Goal: Task Accomplishment & Management: Manage account settings

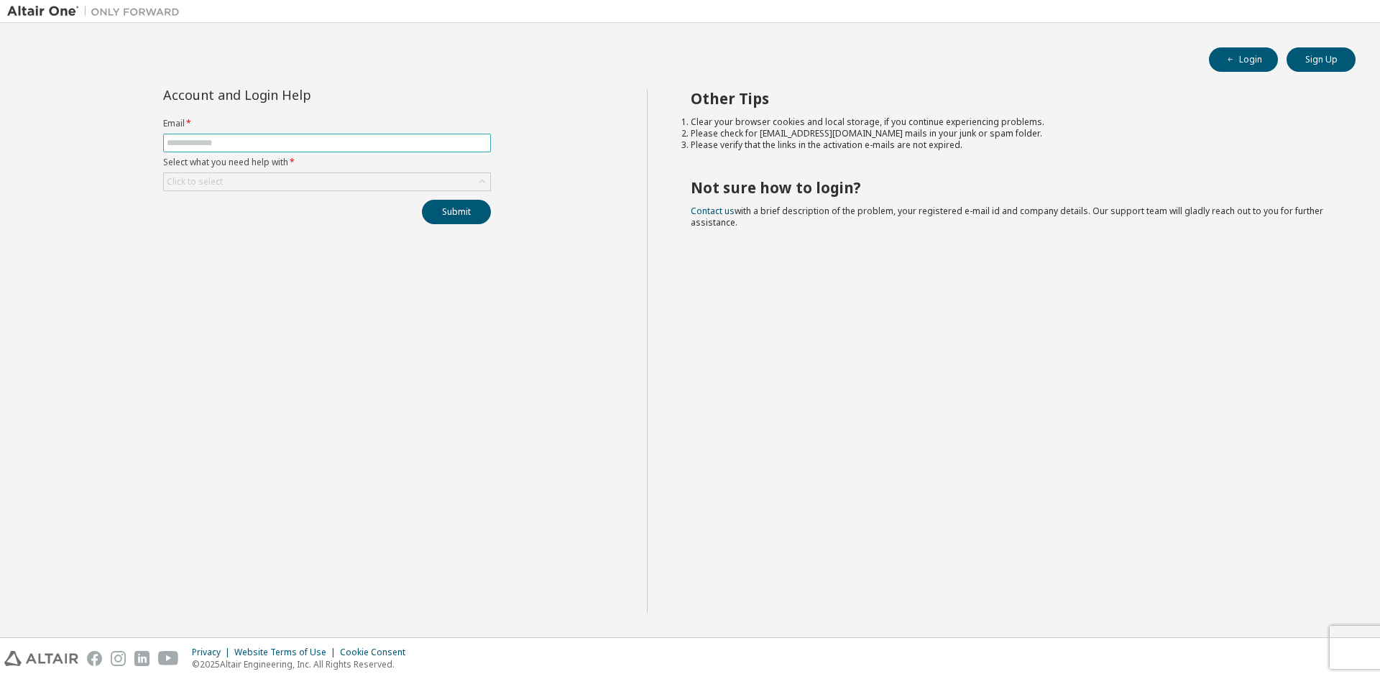
click at [392, 142] on input "text" at bounding box center [327, 142] width 320 height 11
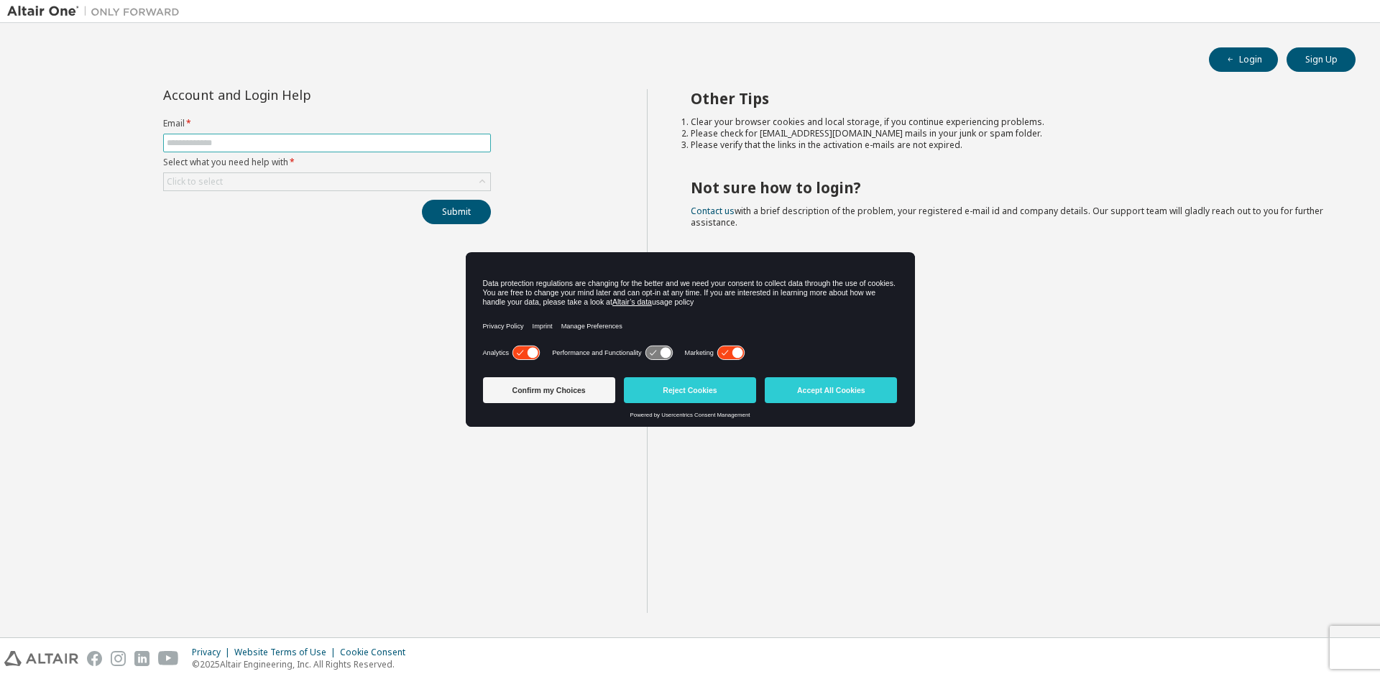
click at [218, 143] on input "text" at bounding box center [327, 142] width 320 height 11
type input "**********"
click at [259, 189] on div "Click to select" at bounding box center [327, 181] width 326 height 17
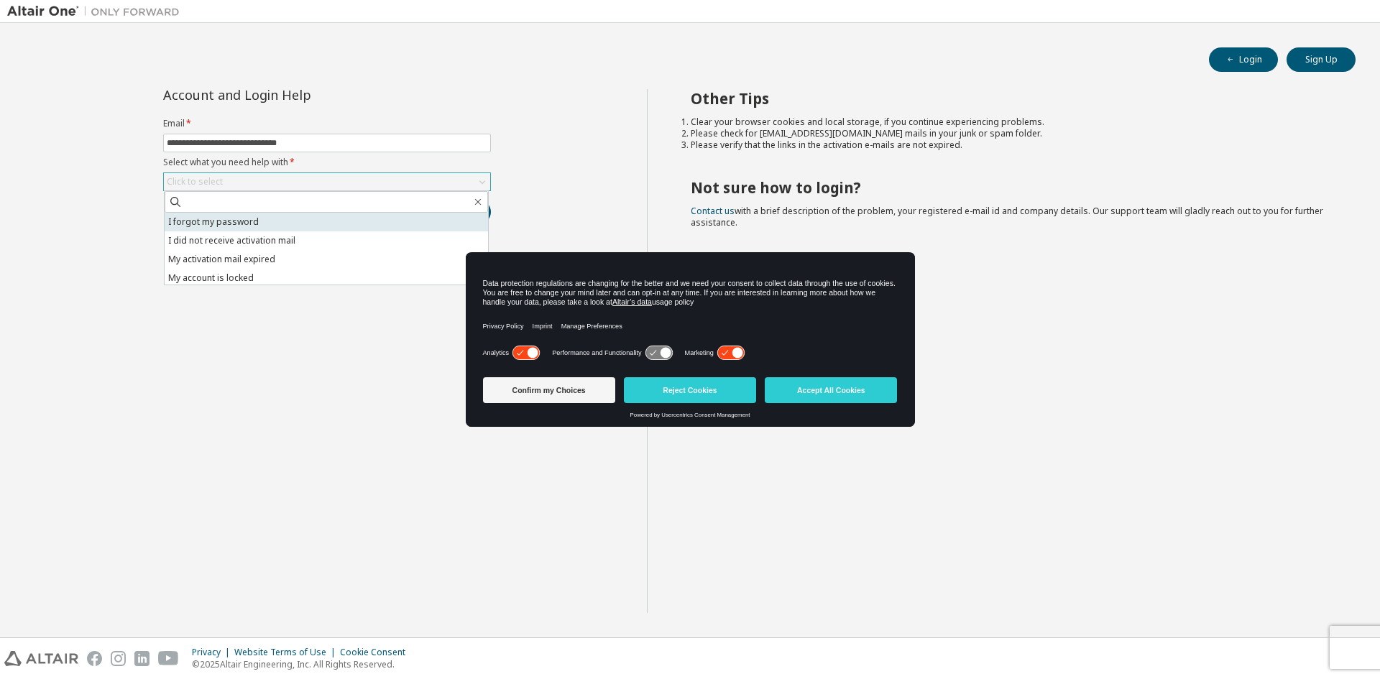
click at [245, 221] on li "I forgot my password" at bounding box center [326, 222] width 323 height 19
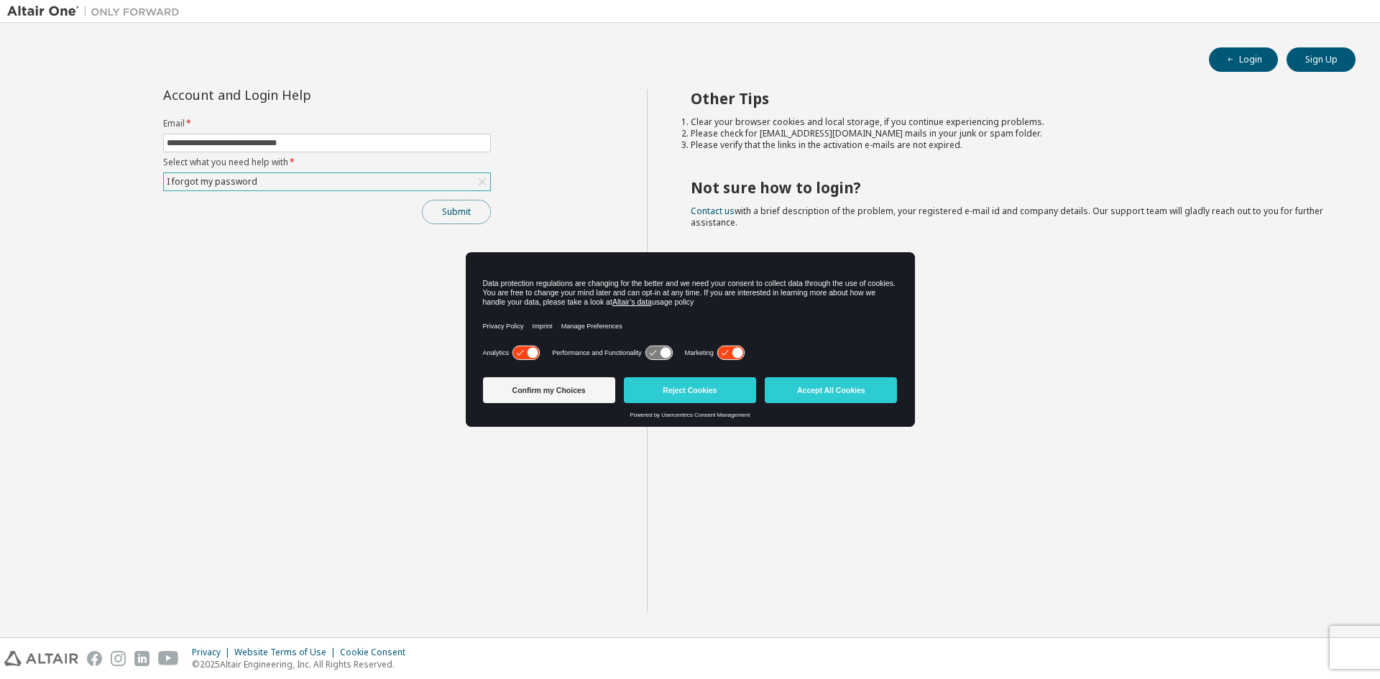
click at [453, 208] on button "Submit" at bounding box center [456, 212] width 69 height 24
click at [695, 390] on button "Reject Cookies" at bounding box center [690, 390] width 132 height 26
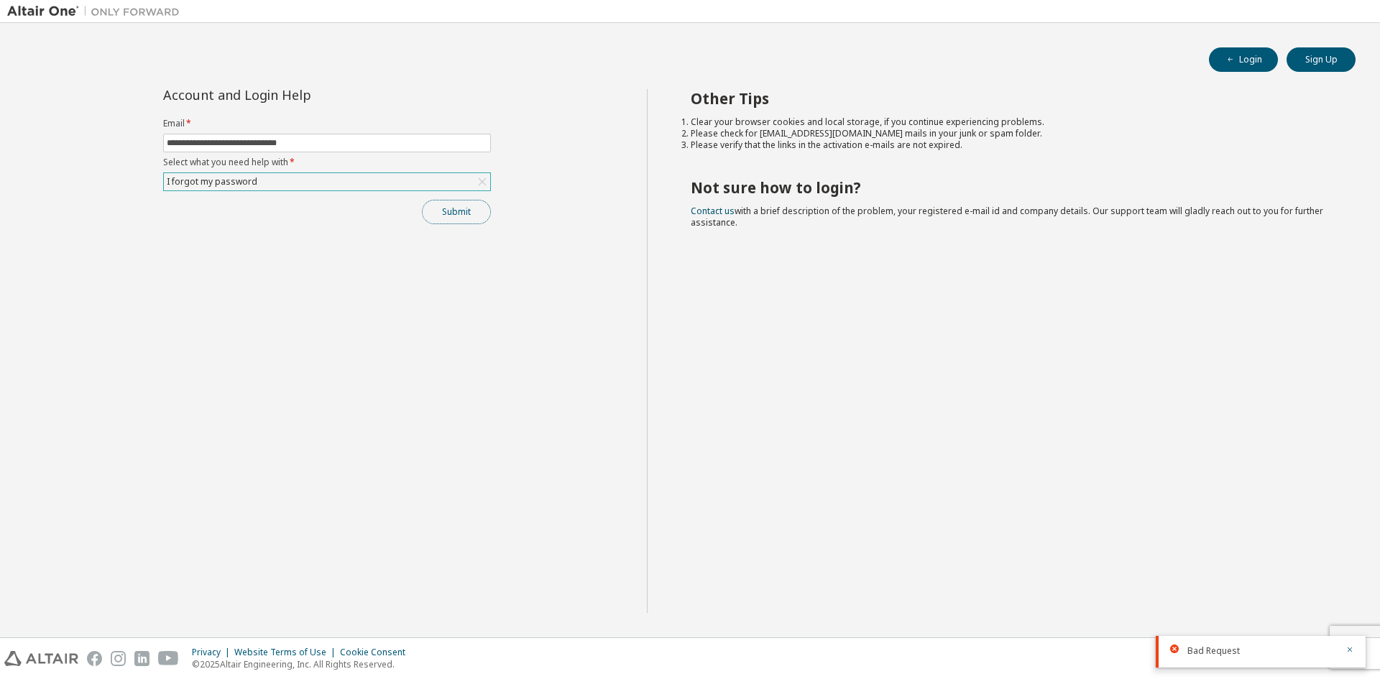
click at [450, 215] on button "Submit" at bounding box center [456, 212] width 69 height 24
click at [1351, 652] on icon "button" at bounding box center [1349, 649] width 9 height 9
click at [1347, 650] on icon "button" at bounding box center [1349, 649] width 9 height 9
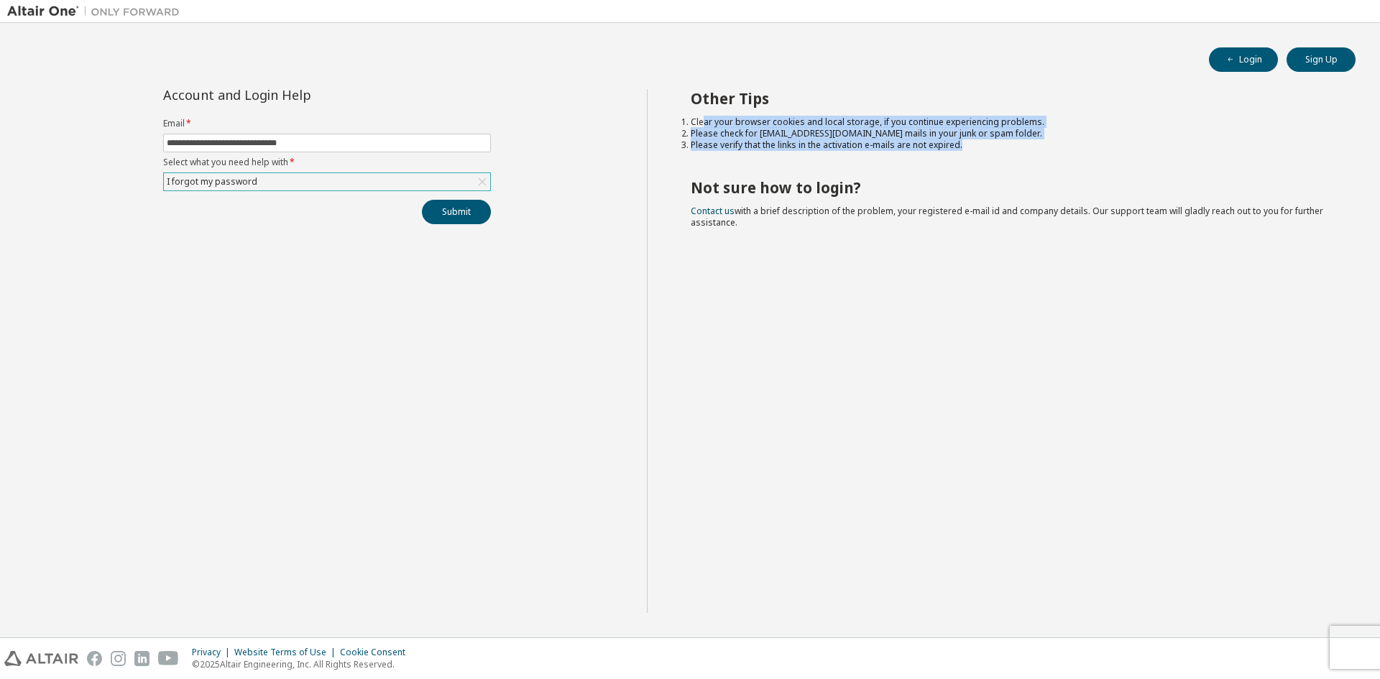
drag, startPoint x: 703, startPoint y: 124, endPoint x: 1035, endPoint y: 149, distance: 332.9
click at [1035, 149] on ol "Clear your browser cookies and local storage, if you continue experiencing prob…" at bounding box center [1011, 133] width 640 height 34
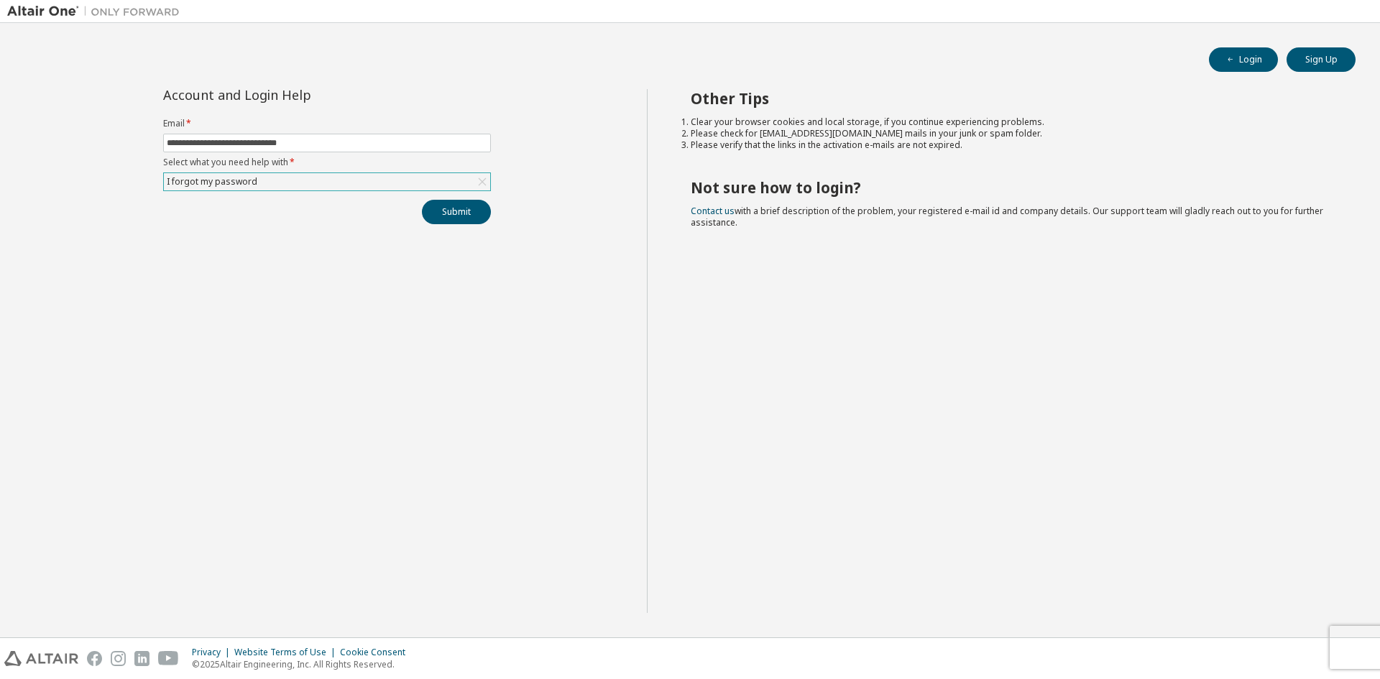
click at [887, 274] on div "Other Tips Clear your browser cookies and local storage, if you continue experi…" at bounding box center [1010, 351] width 727 height 524
click at [249, 141] on input "**********" at bounding box center [327, 142] width 320 height 11
click at [326, 144] on input "**********" at bounding box center [327, 142] width 320 height 11
click at [309, 180] on div "I forgot my password" at bounding box center [327, 181] width 326 height 17
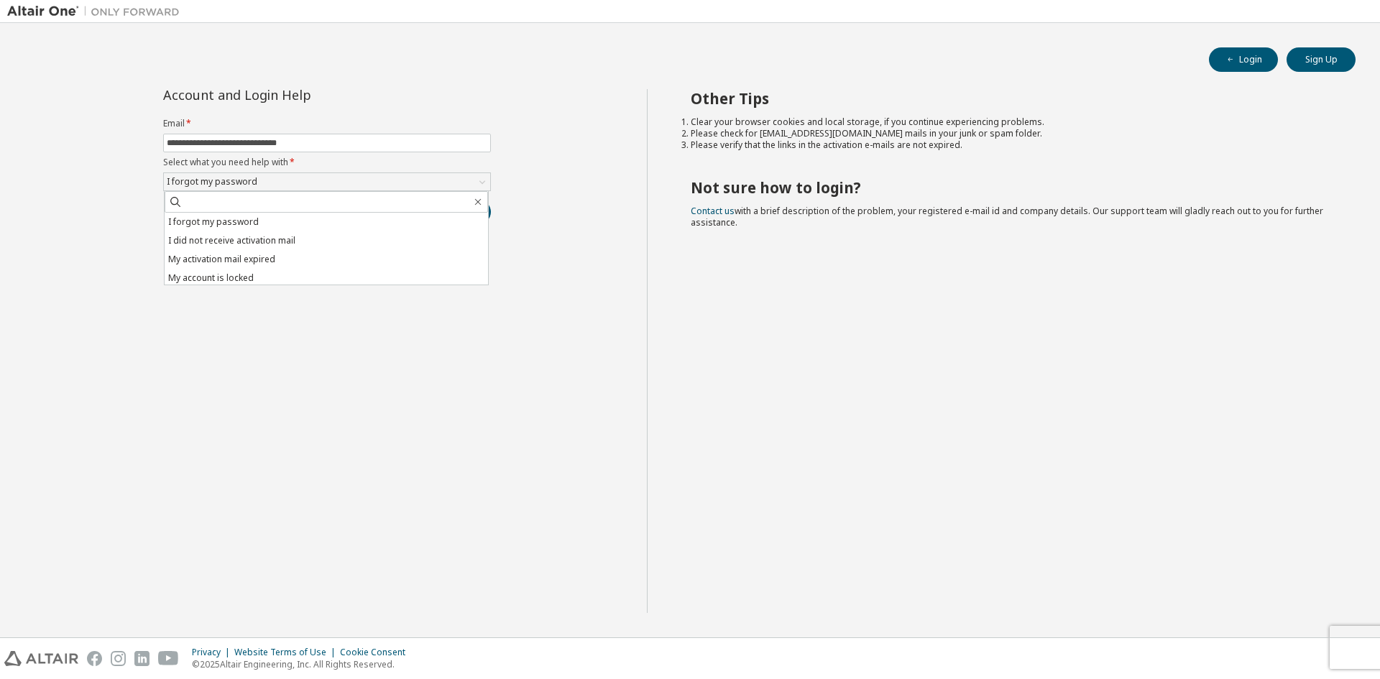
drag, startPoint x: 584, startPoint y: 180, endPoint x: 527, endPoint y: 206, distance: 62.1
click at [582, 183] on div "**********" at bounding box center [327, 351] width 640 height 524
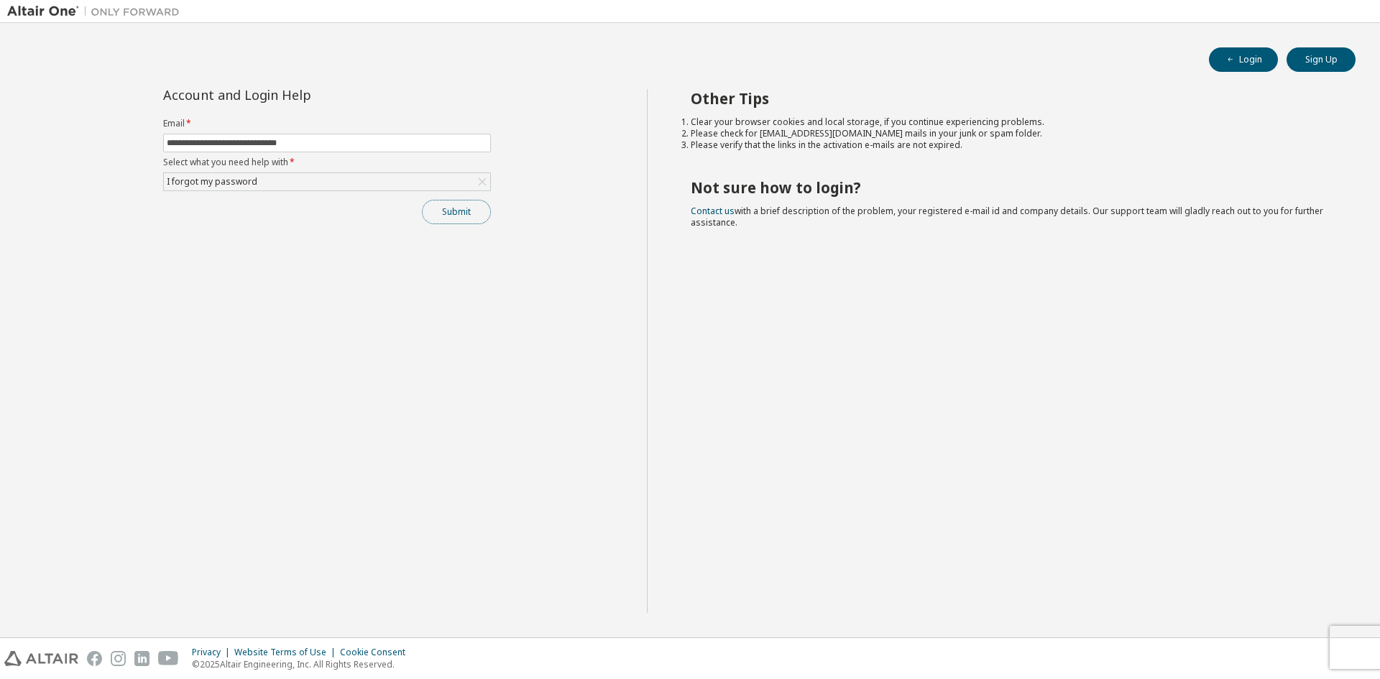
click at [474, 210] on button "Submit" at bounding box center [456, 212] width 69 height 24
click at [300, 145] on input "text" at bounding box center [327, 142] width 320 height 11
type input "**********"
click at [316, 181] on div "Click to select" at bounding box center [327, 181] width 326 height 17
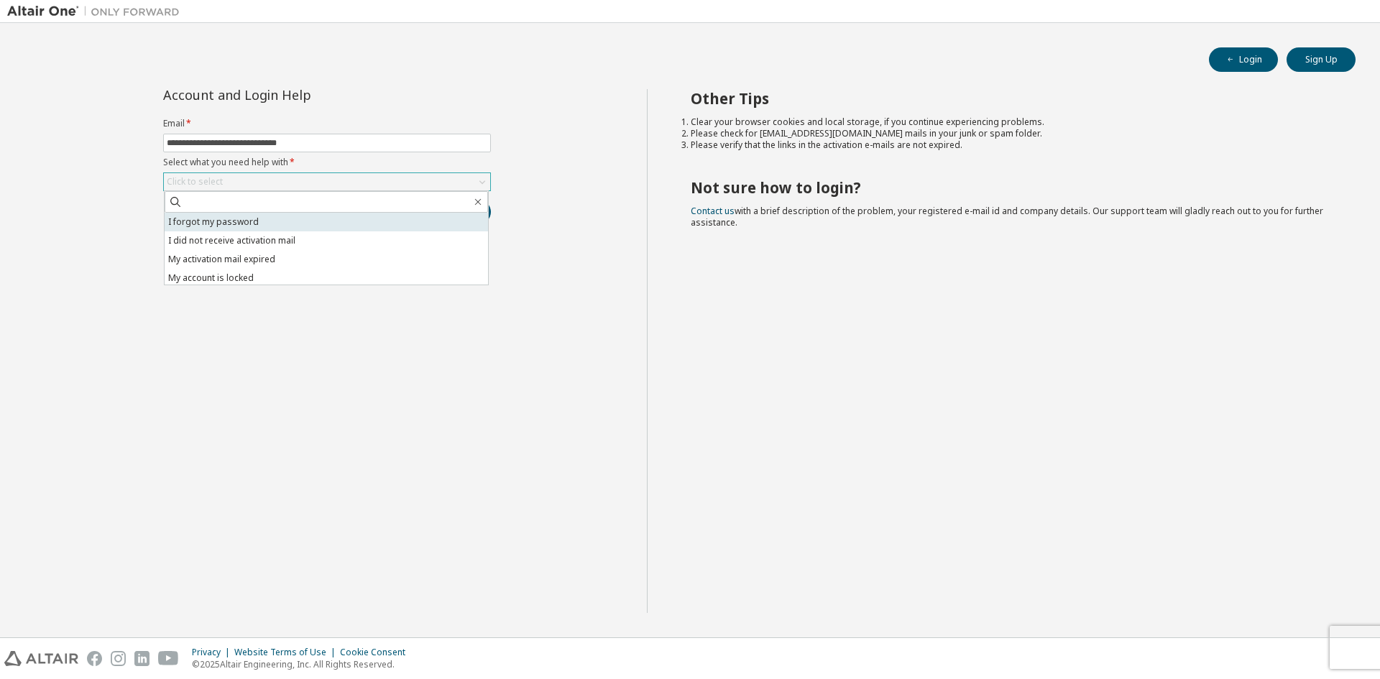
click at [231, 216] on li "I forgot my password" at bounding box center [326, 222] width 323 height 19
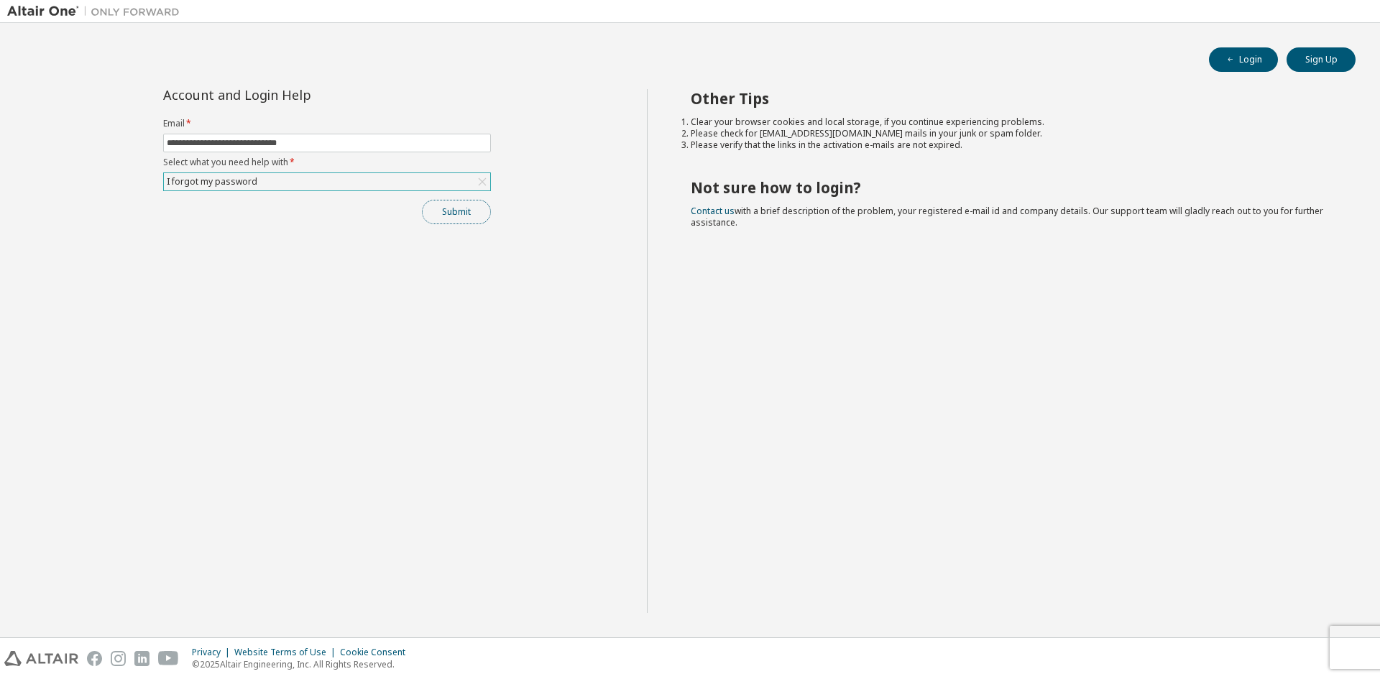
click at [449, 209] on button "Submit" at bounding box center [456, 212] width 69 height 24
click at [338, 145] on input "text" at bounding box center [327, 142] width 320 height 11
type input "**********"
click at [313, 185] on div "Click to select" at bounding box center [327, 181] width 326 height 17
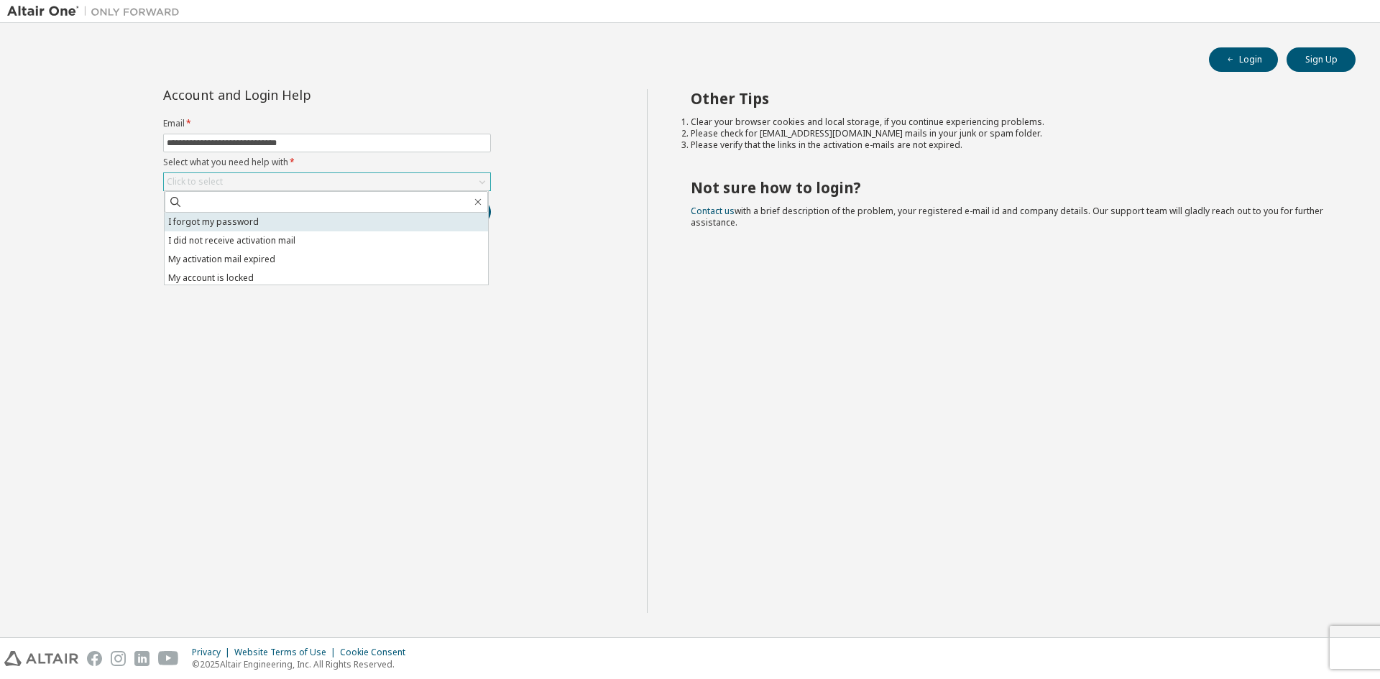
click at [259, 215] on li "I forgot my password" at bounding box center [326, 222] width 323 height 19
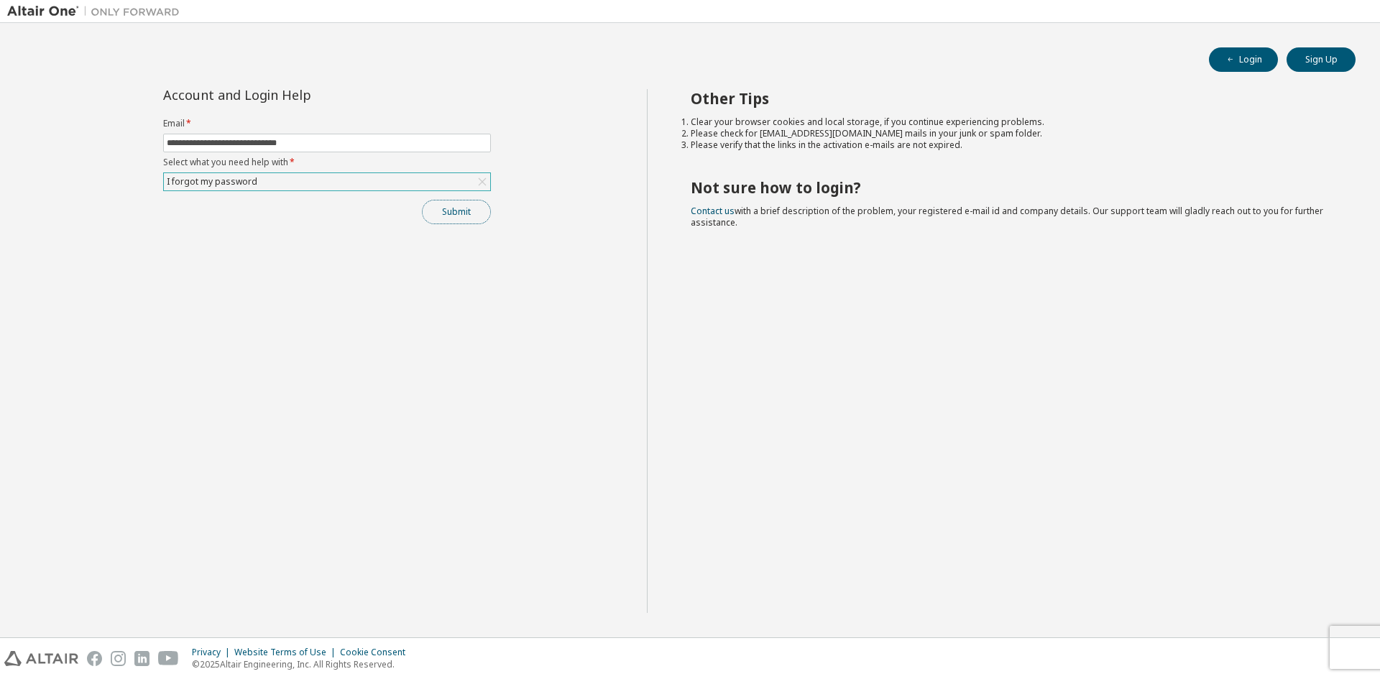
click at [435, 209] on button "Submit" at bounding box center [456, 212] width 69 height 24
click at [1186, 646] on div at bounding box center [1178, 649] width 17 height 9
click at [1166, 647] on div "Bad Request" at bounding box center [1261, 652] width 210 height 32
click at [1234, 654] on span "Bad Request" at bounding box center [1213, 650] width 52 height 11
click at [1289, 658] on div at bounding box center [1261, 658] width 149 height 1
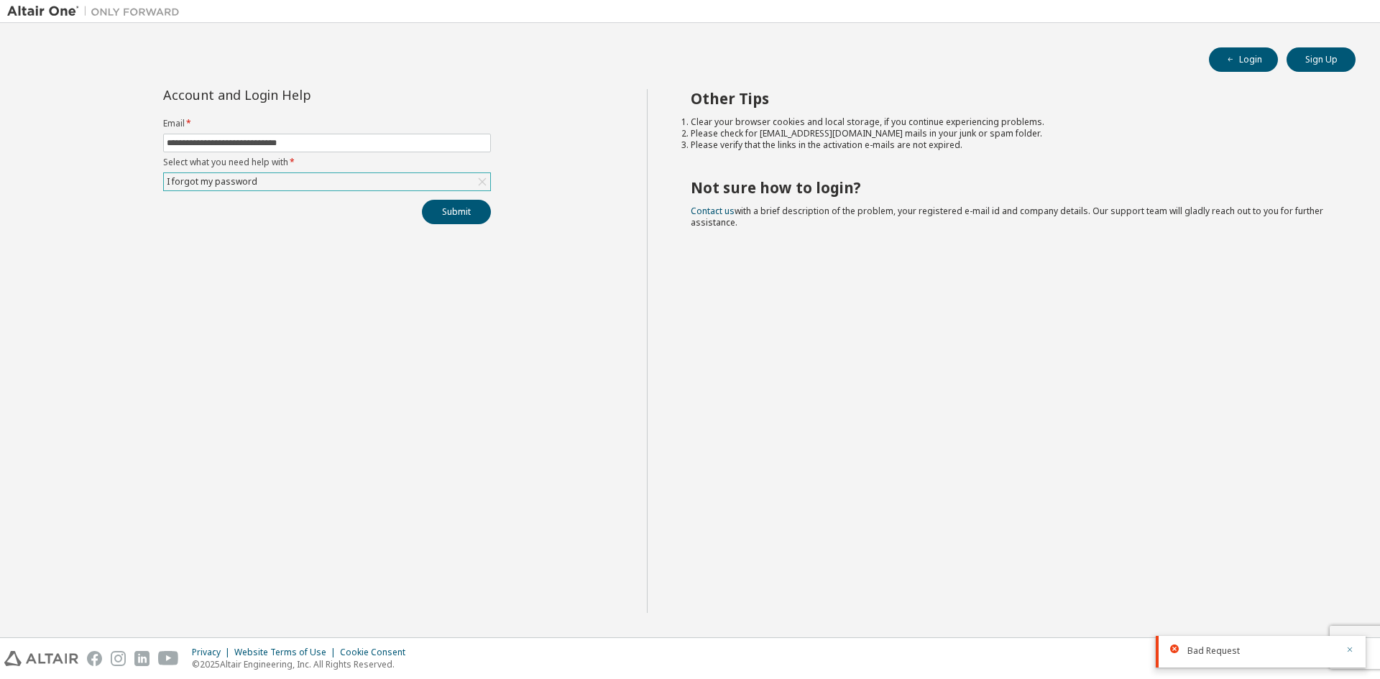
click at [1350, 651] on icon "button" at bounding box center [1349, 649] width 9 height 9
click at [1347, 652] on div "Privacy Website Terms of Use Cookie Consent © 2025 Altair Engineering, Inc. All…" at bounding box center [690, 658] width 1380 height 41
click at [1379, 647] on div "Privacy Website Terms of Use Cookie Consent © 2025 Altair Engineering, Inc. All…" at bounding box center [690, 658] width 1380 height 41
click at [1350, 645] on div "Privacy Website Terms of Use Cookie Consent © 2025 Altair Engineering, Inc. All…" at bounding box center [690, 658] width 1380 height 41
click at [1349, 655] on div "Privacy Website Terms of Use Cookie Consent © 2025 Altair Engineering, Inc. All…" at bounding box center [690, 658] width 1380 height 41
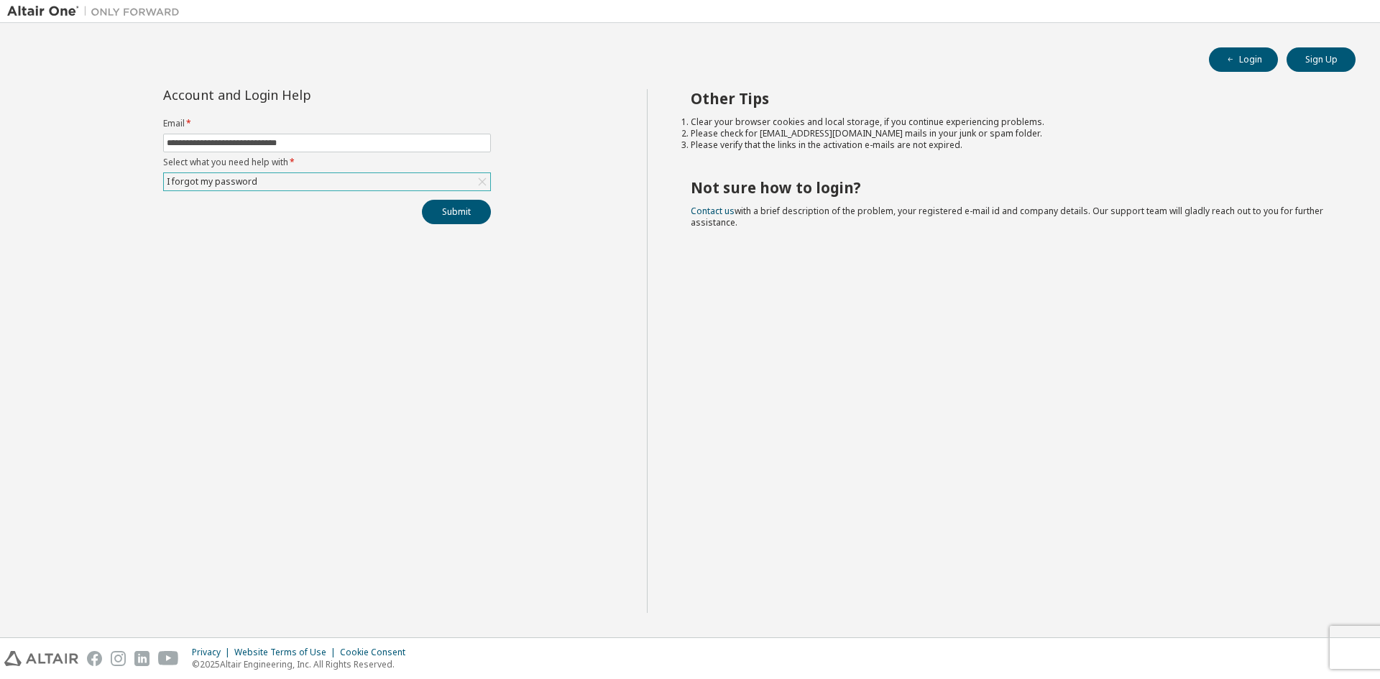
click at [1362, 638] on div "Privacy Website Terms of Use Cookie Consent © 2025 Altair Engineering, Inc. All…" at bounding box center [690, 658] width 1380 height 41
click at [1361, 663] on div "Privacy Website Terms of Use Cookie Consent © 2025 Altair Engineering, Inc. All…" at bounding box center [690, 658] width 1380 height 41
click at [1358, 648] on div "Privacy Website Terms of Use Cookie Consent © 2025 Altair Engineering, Inc. All…" at bounding box center [690, 658] width 1380 height 41
click at [1354, 637] on footer "Privacy Website Terms of Use Cookie Consent © 2025 Altair Engineering, Inc. All…" at bounding box center [690, 658] width 1380 height 42
click at [1351, 657] on div "Privacy Website Terms of Use Cookie Consent © 2025 Altair Engineering, Inc. All…" at bounding box center [690, 658] width 1380 height 41
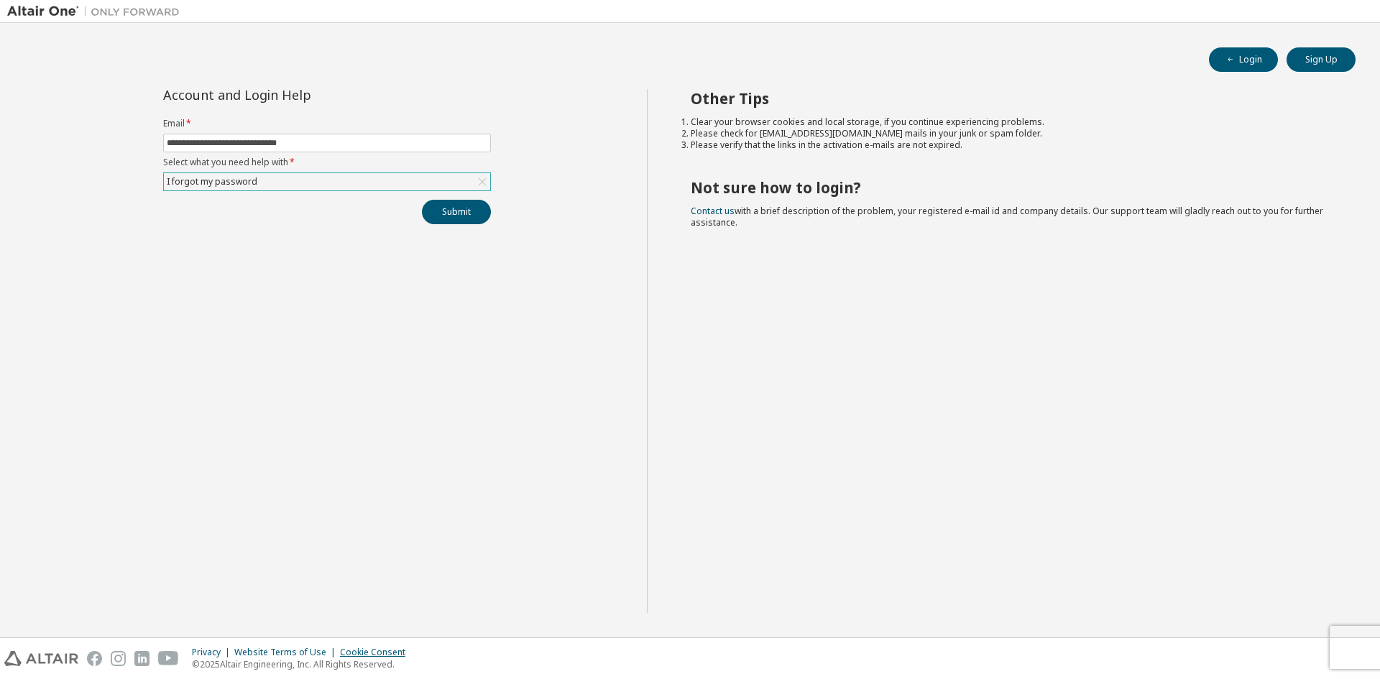
click at [379, 652] on div "Cookie Consent" at bounding box center [377, 652] width 74 height 11
click at [310, 138] on input "text" at bounding box center [327, 142] width 320 height 11
type input "**********"
click at [303, 177] on div "Click to select" at bounding box center [327, 181] width 326 height 17
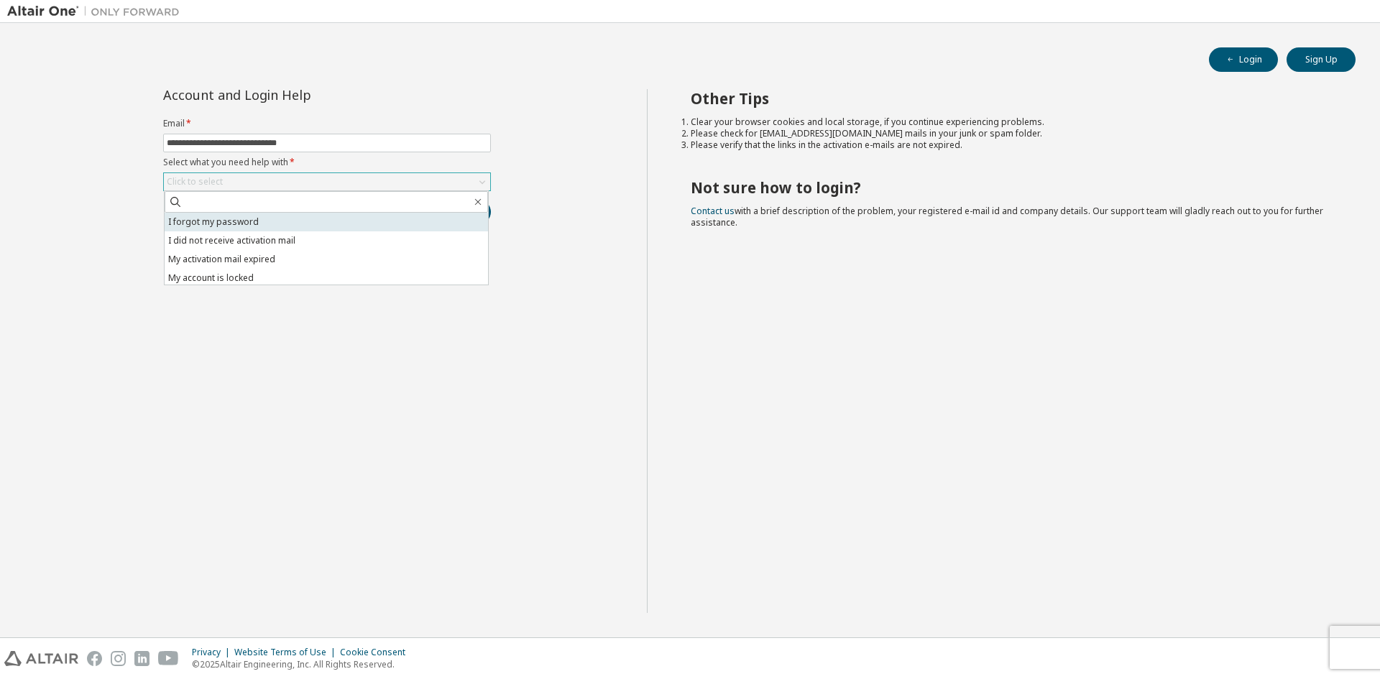
click at [230, 220] on li "I forgot my password" at bounding box center [326, 222] width 323 height 19
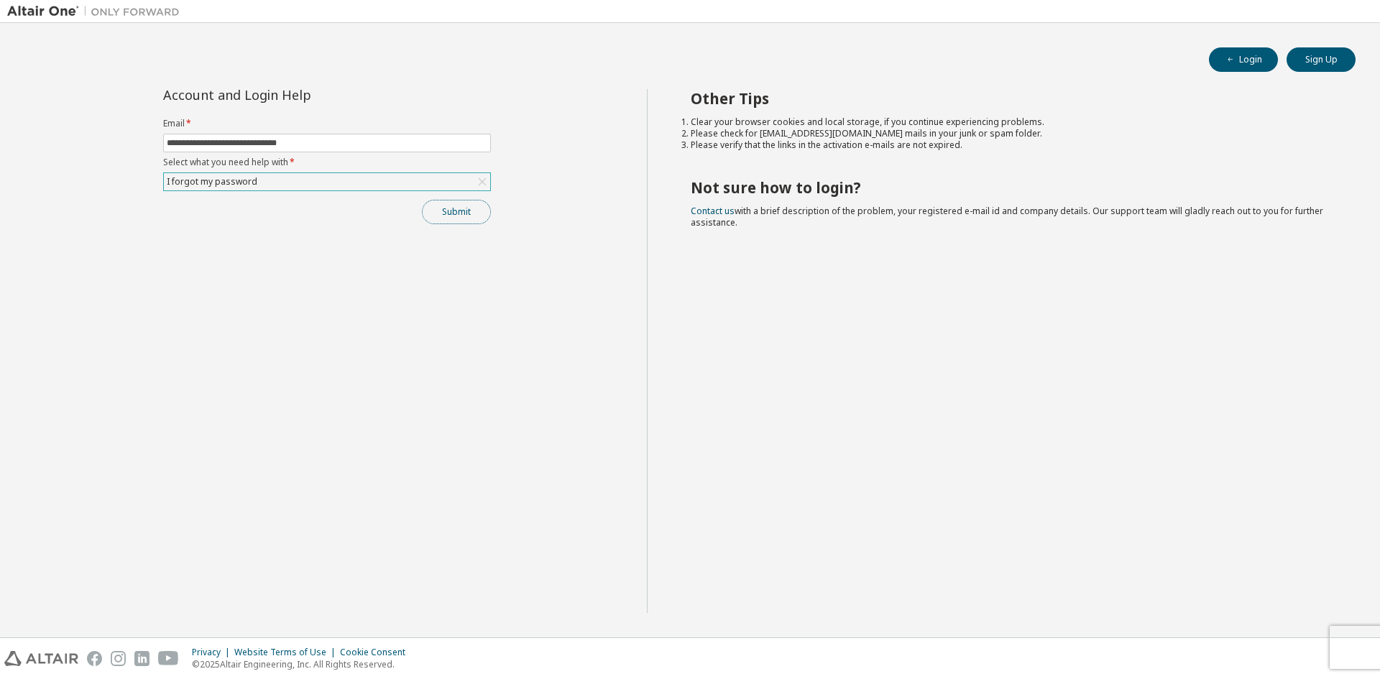
click at [444, 211] on button "Submit" at bounding box center [456, 212] width 69 height 24
click at [307, 146] on input "text" at bounding box center [327, 142] width 320 height 11
type input "**********"
click at [292, 175] on div "Click to select" at bounding box center [327, 181] width 326 height 17
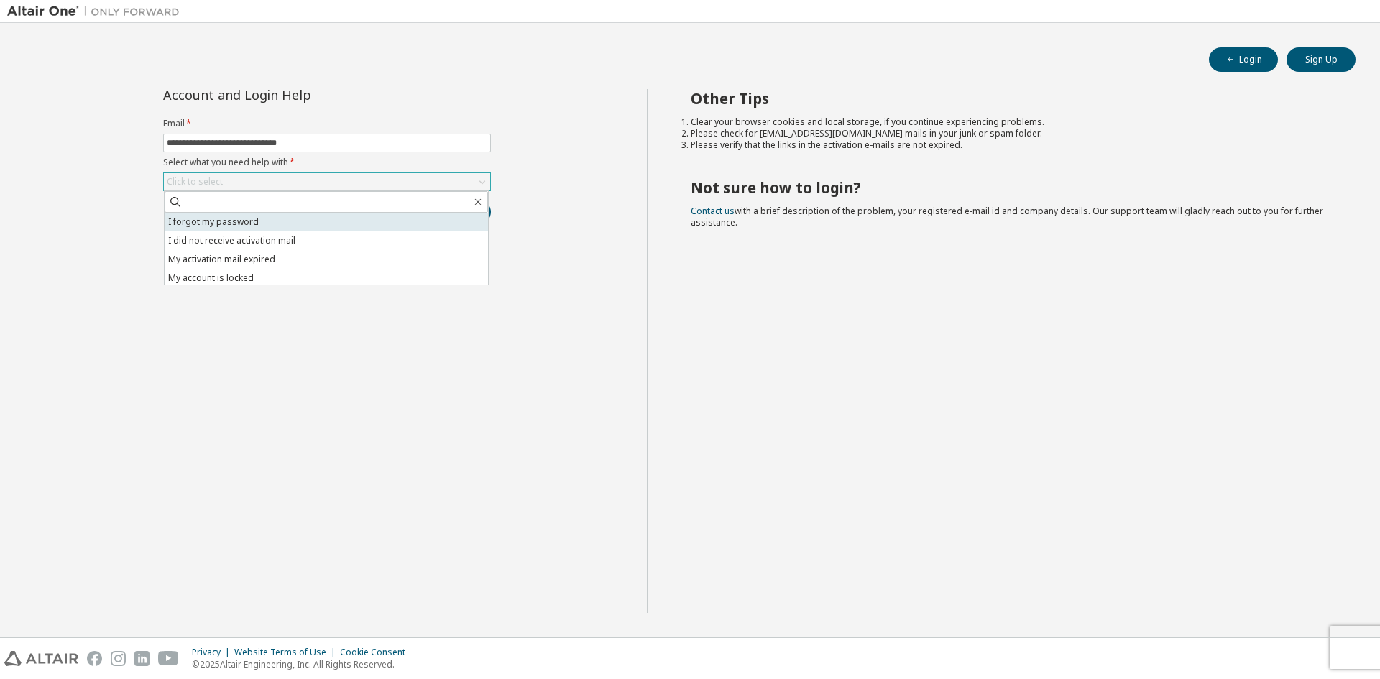
click at [236, 215] on li "I forgot my password" at bounding box center [326, 222] width 323 height 19
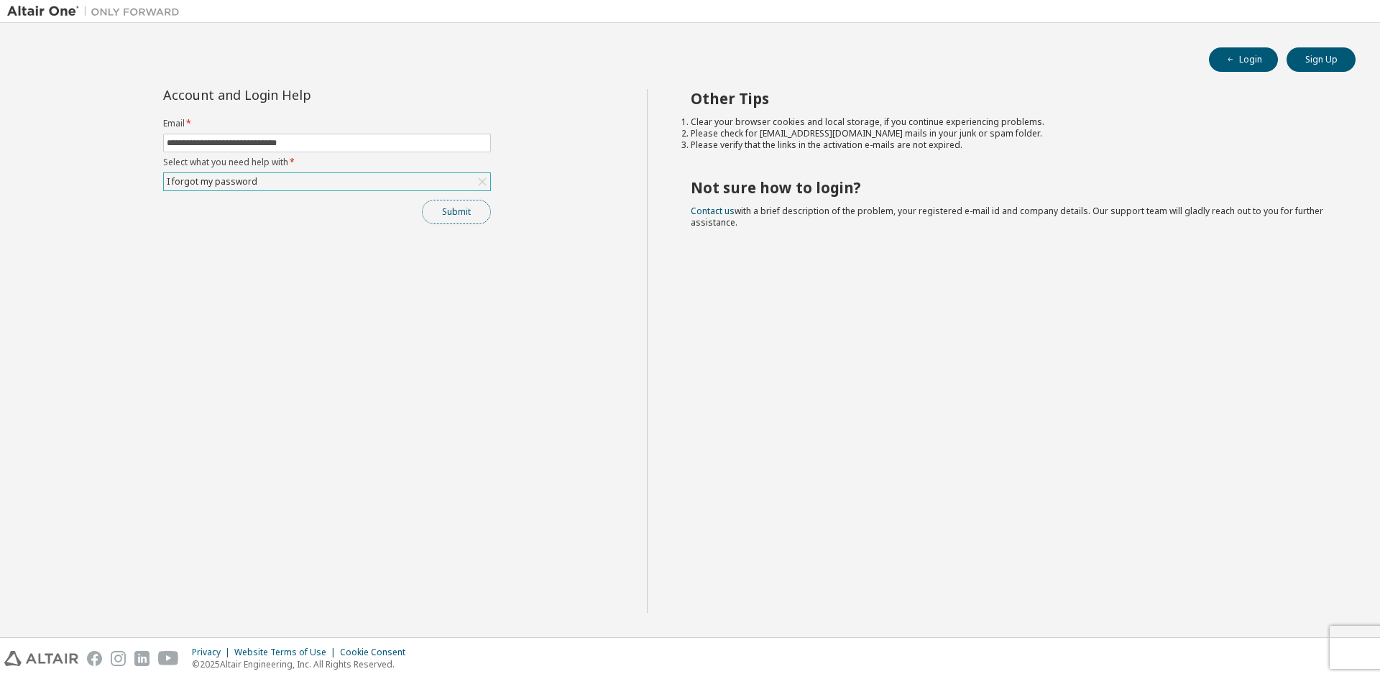
click at [433, 208] on button "Submit" at bounding box center [456, 212] width 69 height 24
